Goal: Find contact information: Find contact information

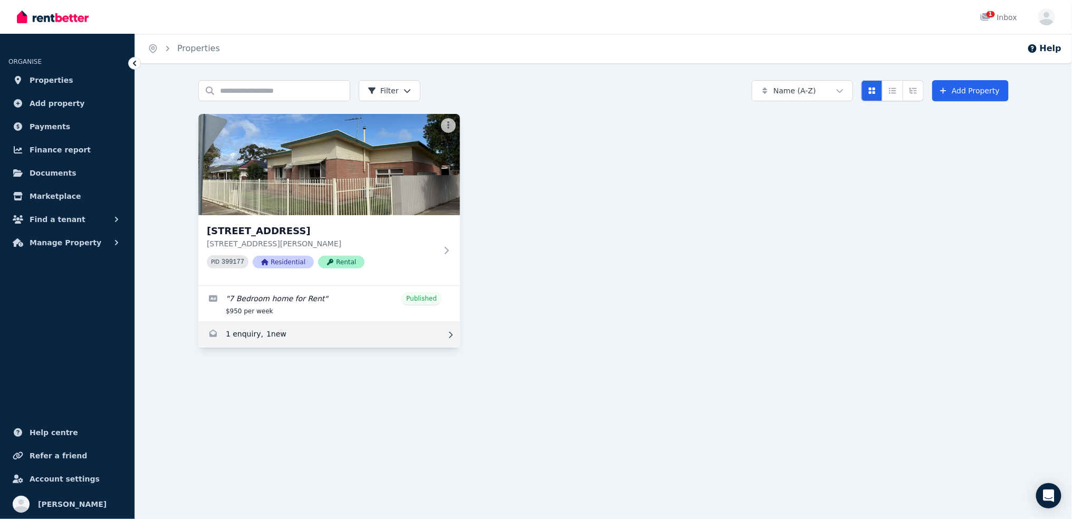
click at [253, 336] on link "Enquiries for 89 Cleveland Terrace, Ottoway" at bounding box center [329, 334] width 262 height 25
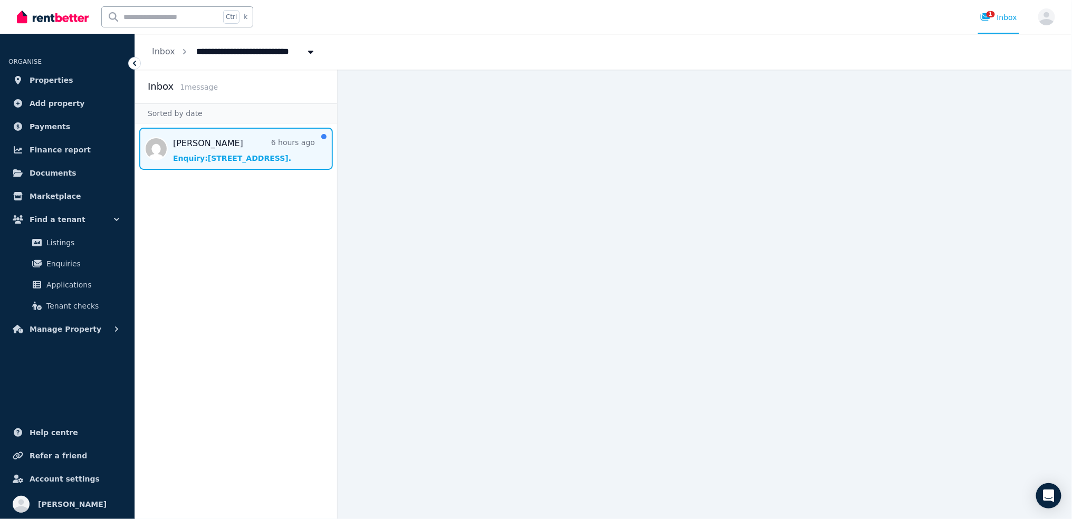
click at [205, 143] on span "Message list" at bounding box center [236, 149] width 202 height 42
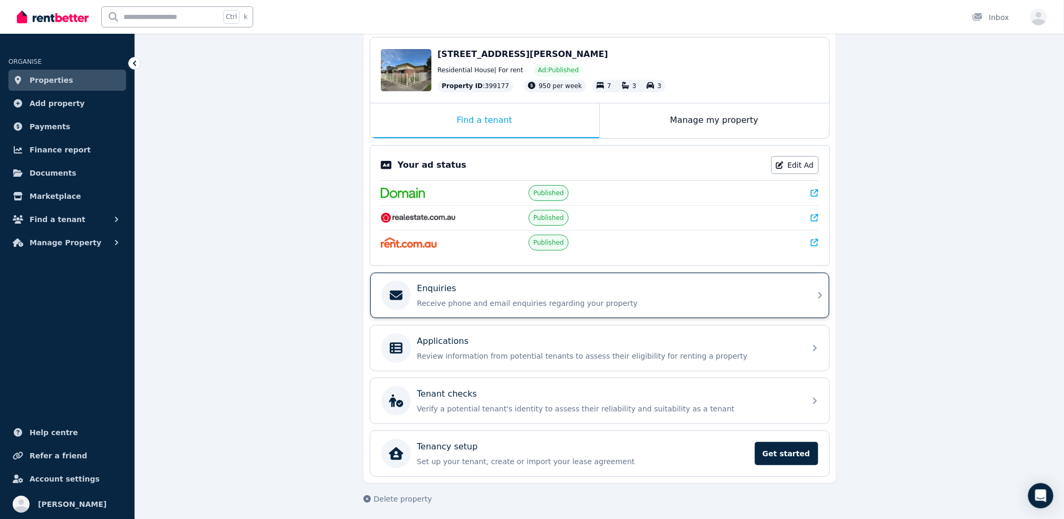
click at [816, 289] on icon at bounding box center [820, 295] width 13 height 13
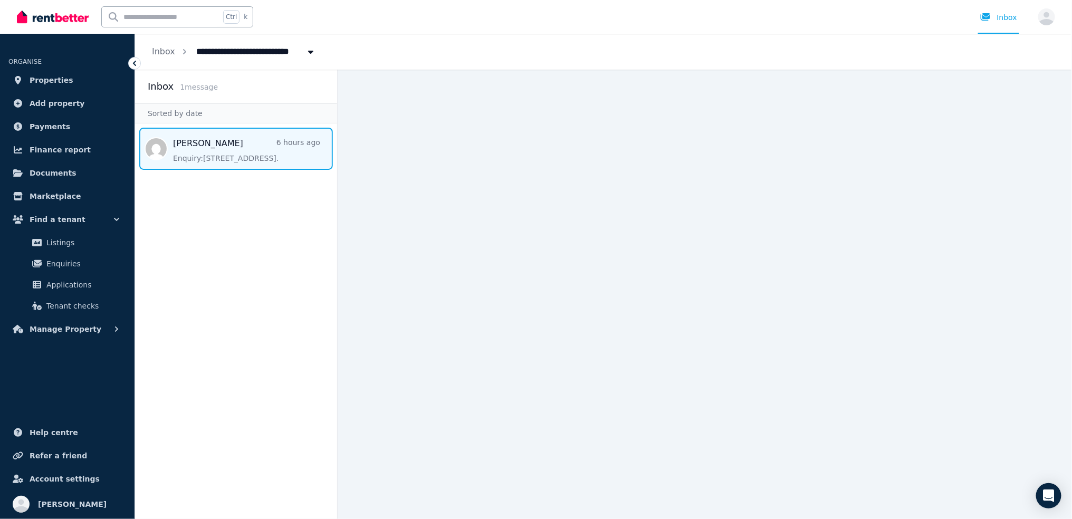
click at [248, 157] on span "Message list" at bounding box center [236, 149] width 202 height 42
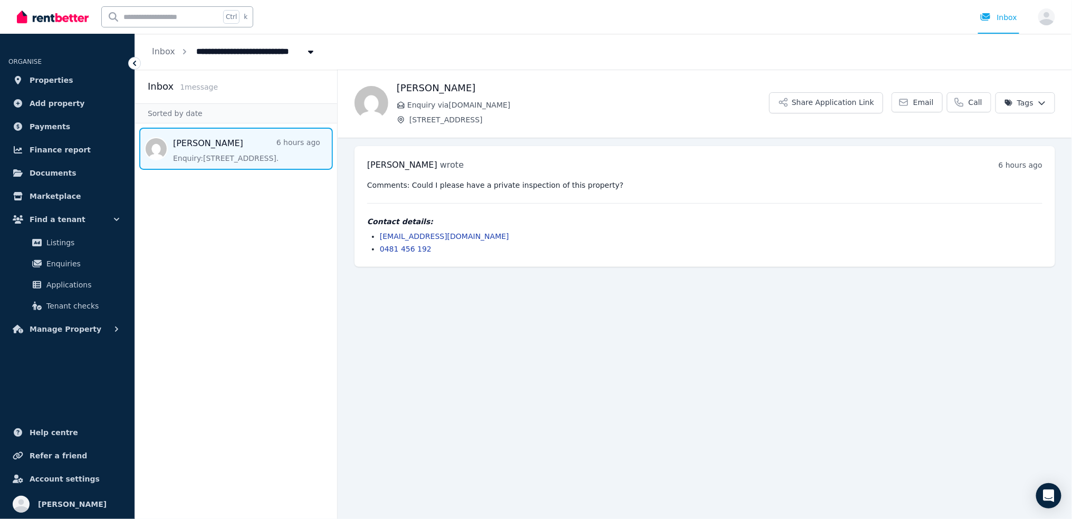
click at [129, 62] on div at bounding box center [134, 63] width 13 height 13
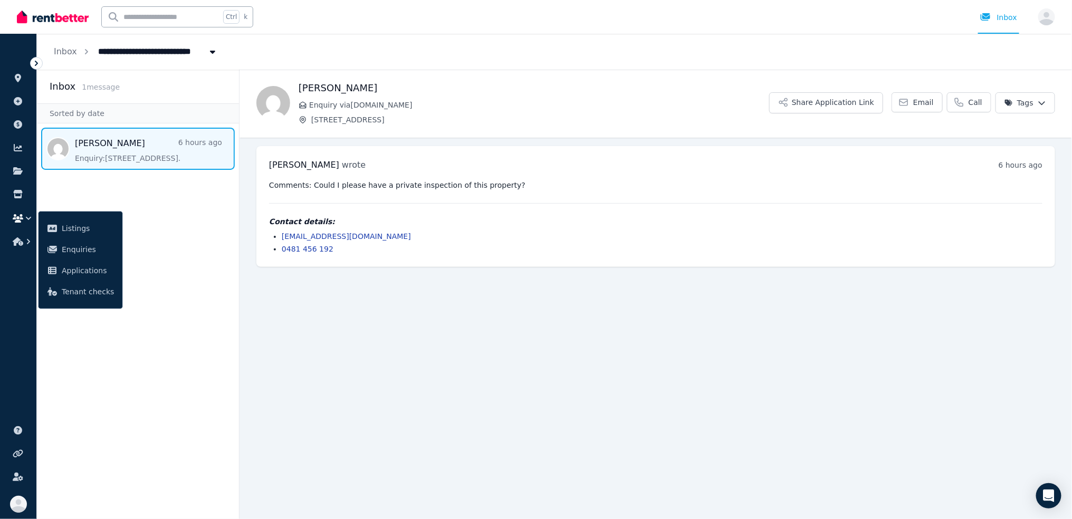
click at [39, 62] on icon at bounding box center [36, 63] width 11 height 11
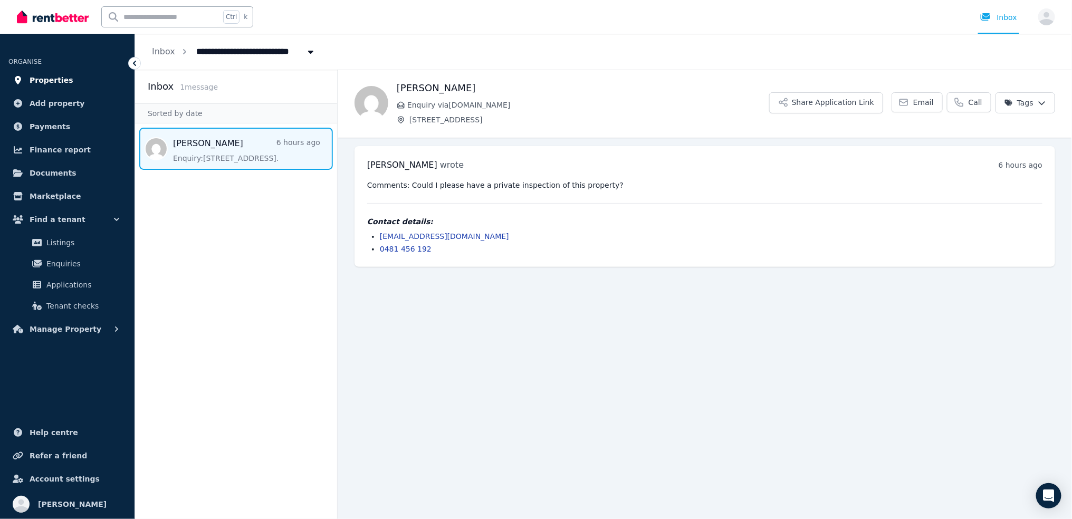
click at [65, 82] on link "Properties" at bounding box center [67, 80] width 118 height 21
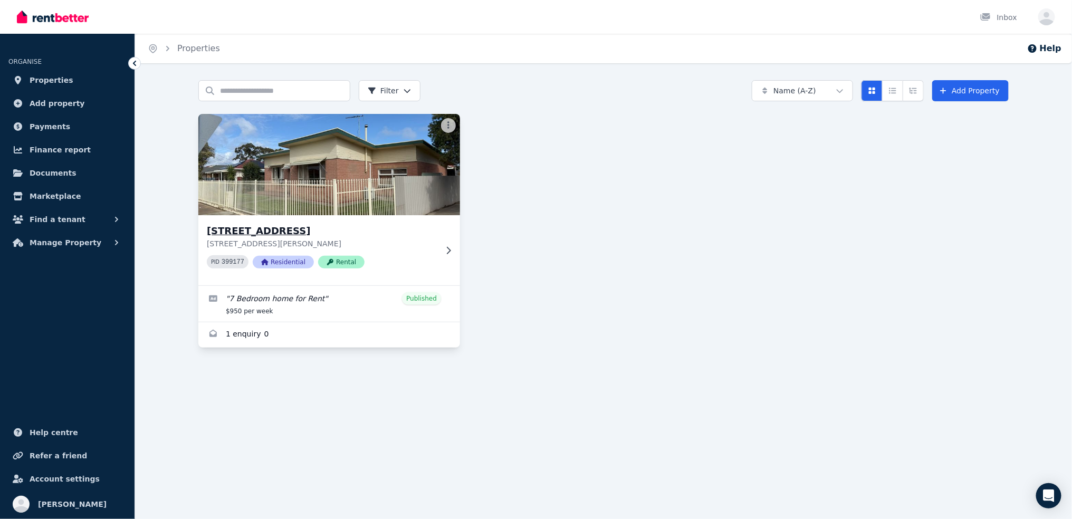
click at [353, 163] on img at bounding box center [329, 164] width 275 height 107
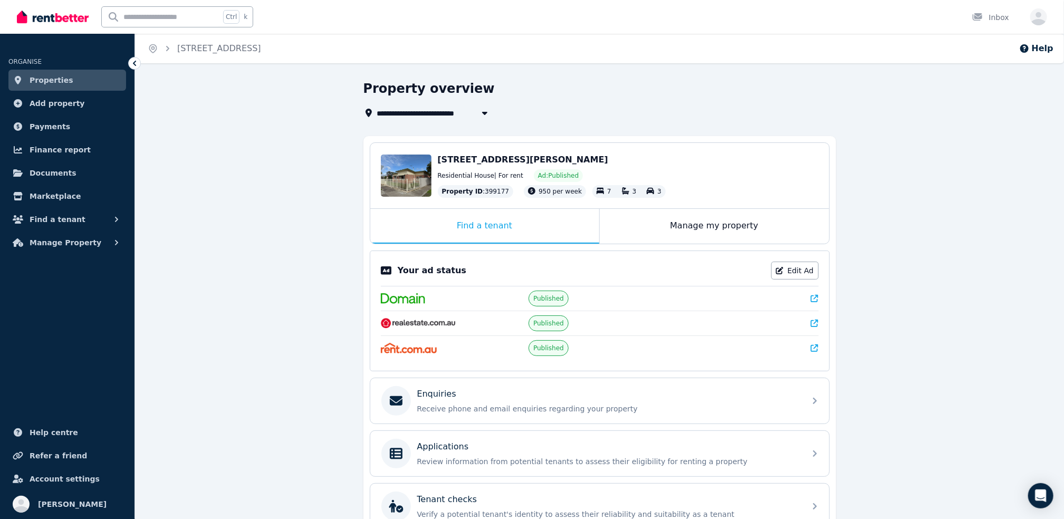
click at [816, 299] on icon at bounding box center [814, 298] width 7 height 7
click at [558, 395] on div "Enquiries" at bounding box center [608, 394] width 382 height 13
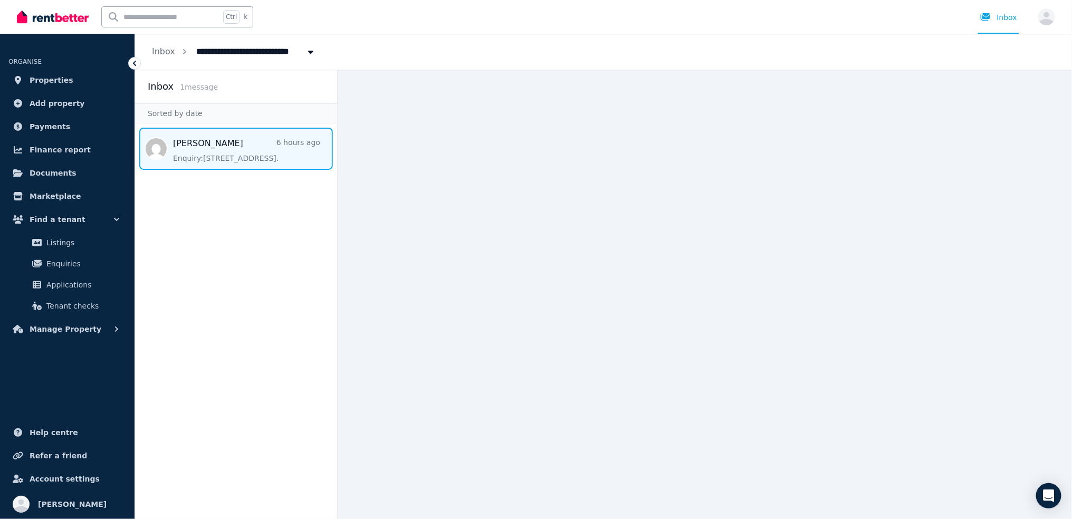
click at [238, 154] on span "Message list" at bounding box center [236, 149] width 202 height 42
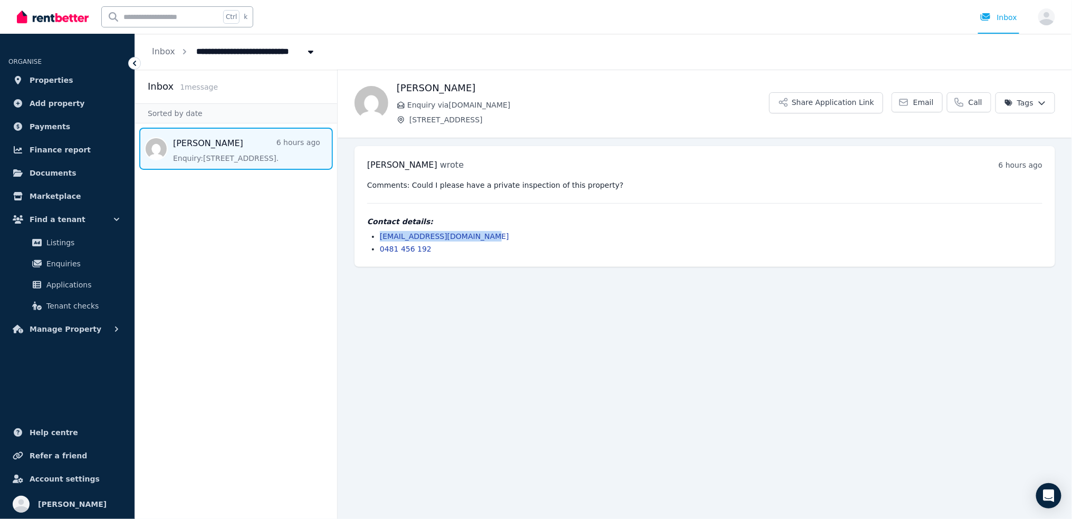
drag, startPoint x: 491, startPoint y: 234, endPoint x: 380, endPoint y: 234, distance: 110.3
click at [380, 234] on li "[EMAIL_ADDRESS][DOMAIN_NAME]" at bounding box center [711, 236] width 663 height 11
copy link "[EMAIL_ADDRESS][DOMAIN_NAME]"
